Goal: Navigation & Orientation: Find specific page/section

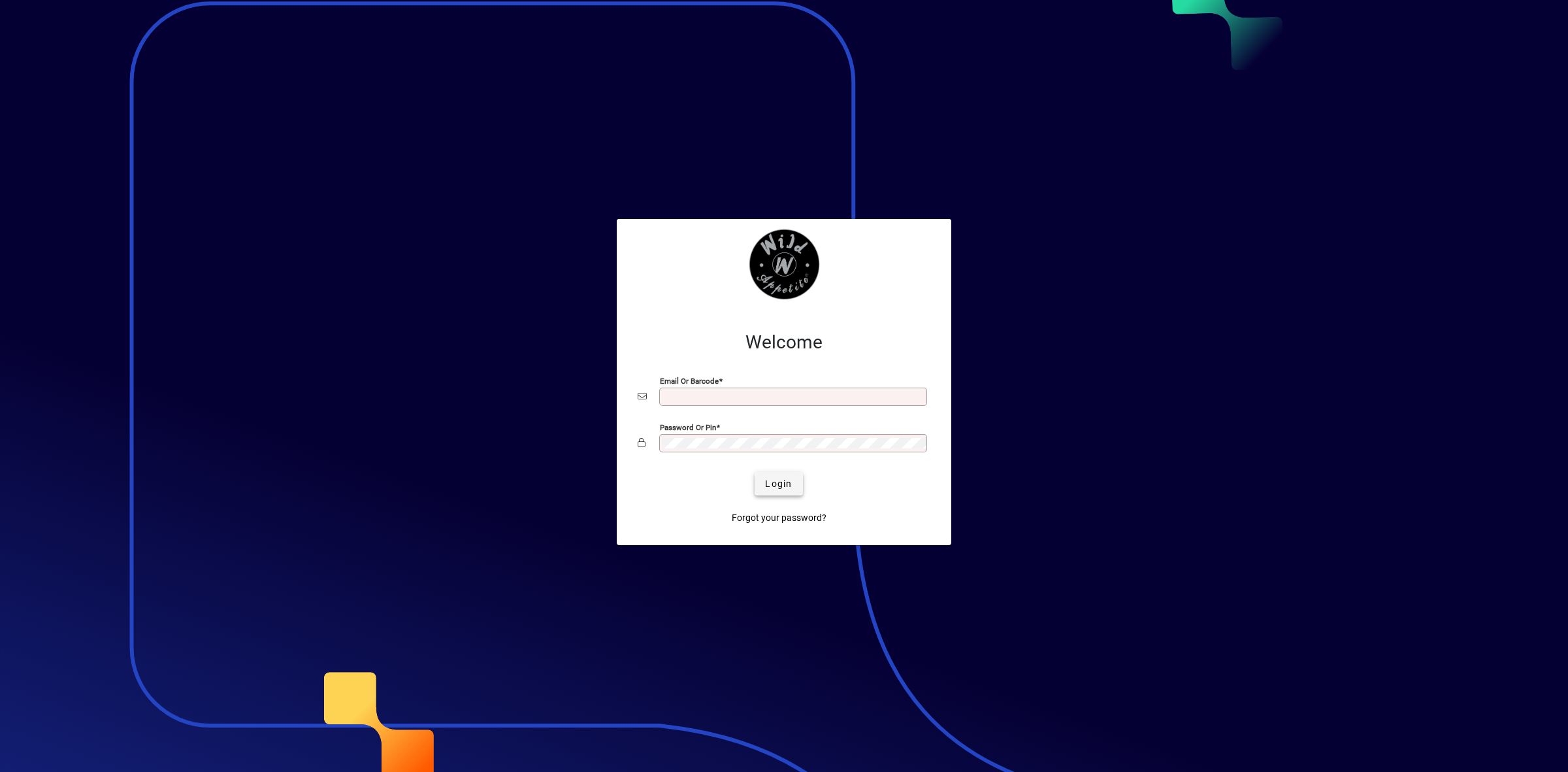
type input "**********"
click at [781, 485] on span "Login" at bounding box center [779, 484] width 27 height 14
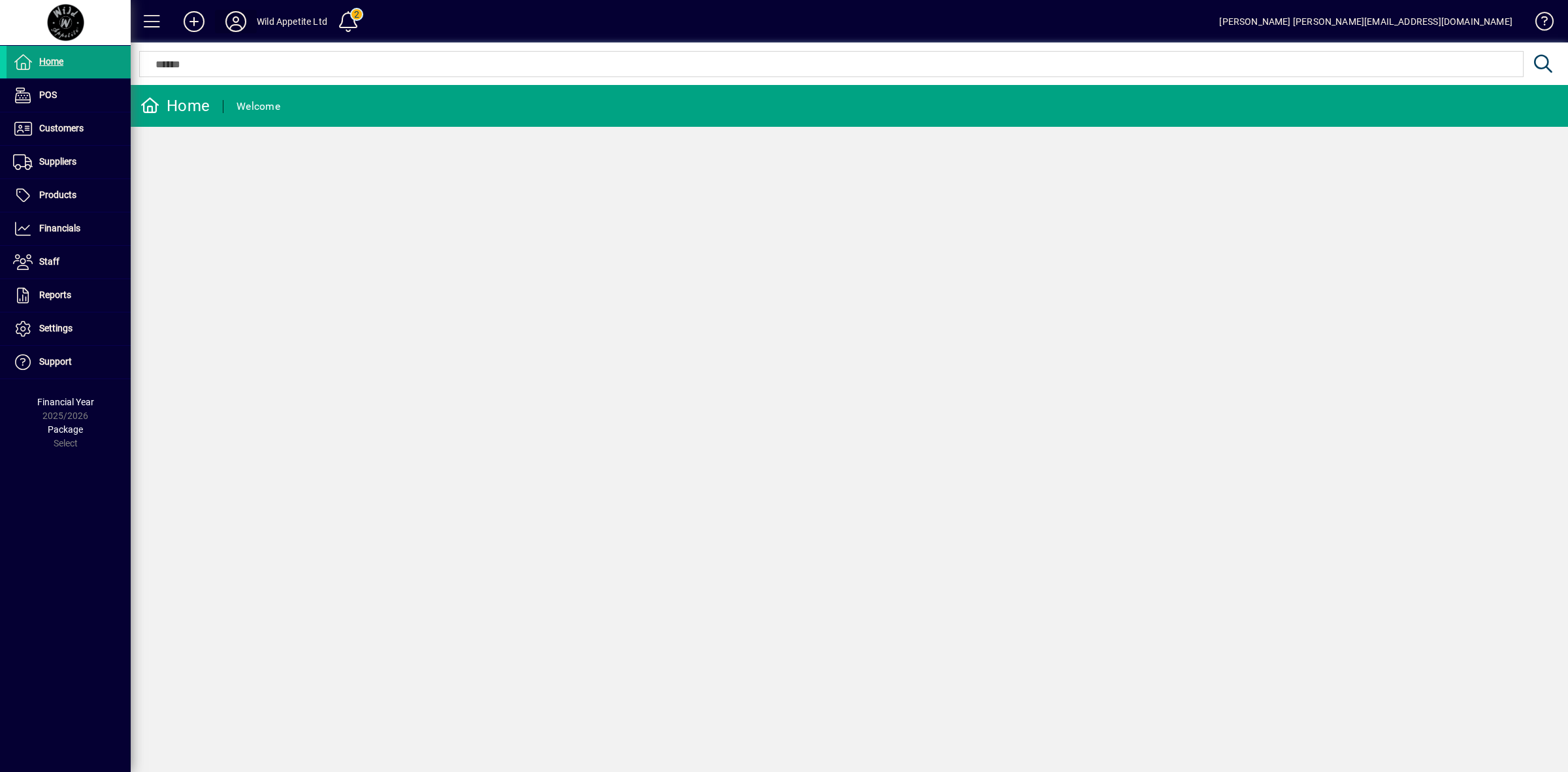
click at [233, 23] on icon at bounding box center [235, 21] width 26 height 21
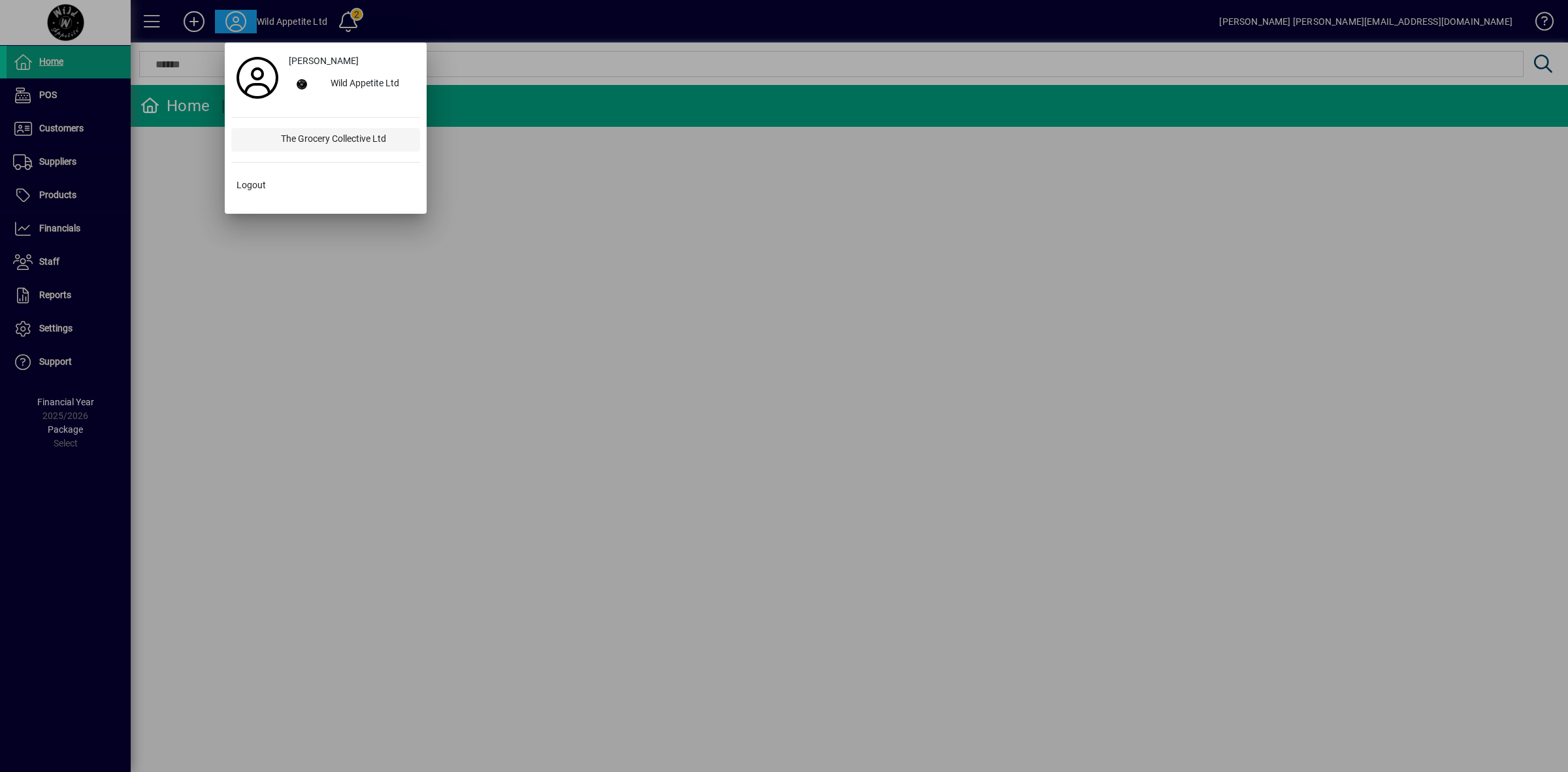
click at [304, 145] on div "The Grocery Collective Ltd" at bounding box center [345, 140] width 150 height 23
